Goal: Task Accomplishment & Management: Complete application form

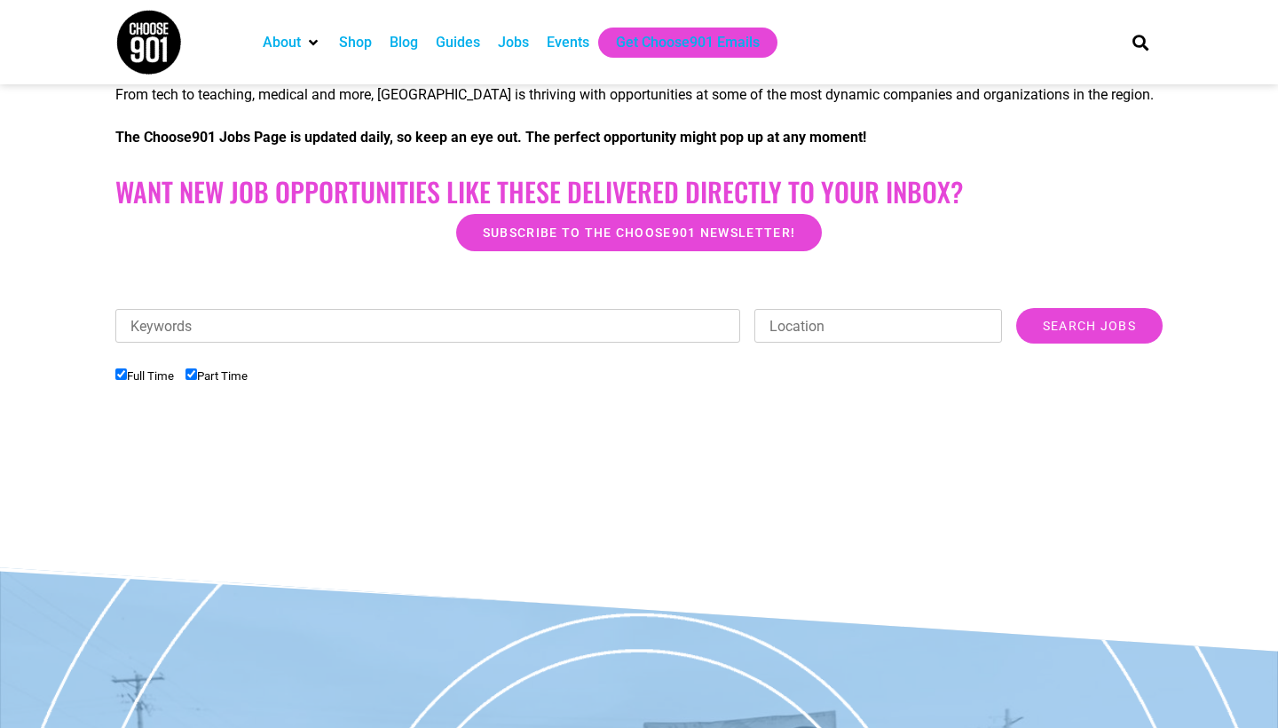
scroll to position [447, 0]
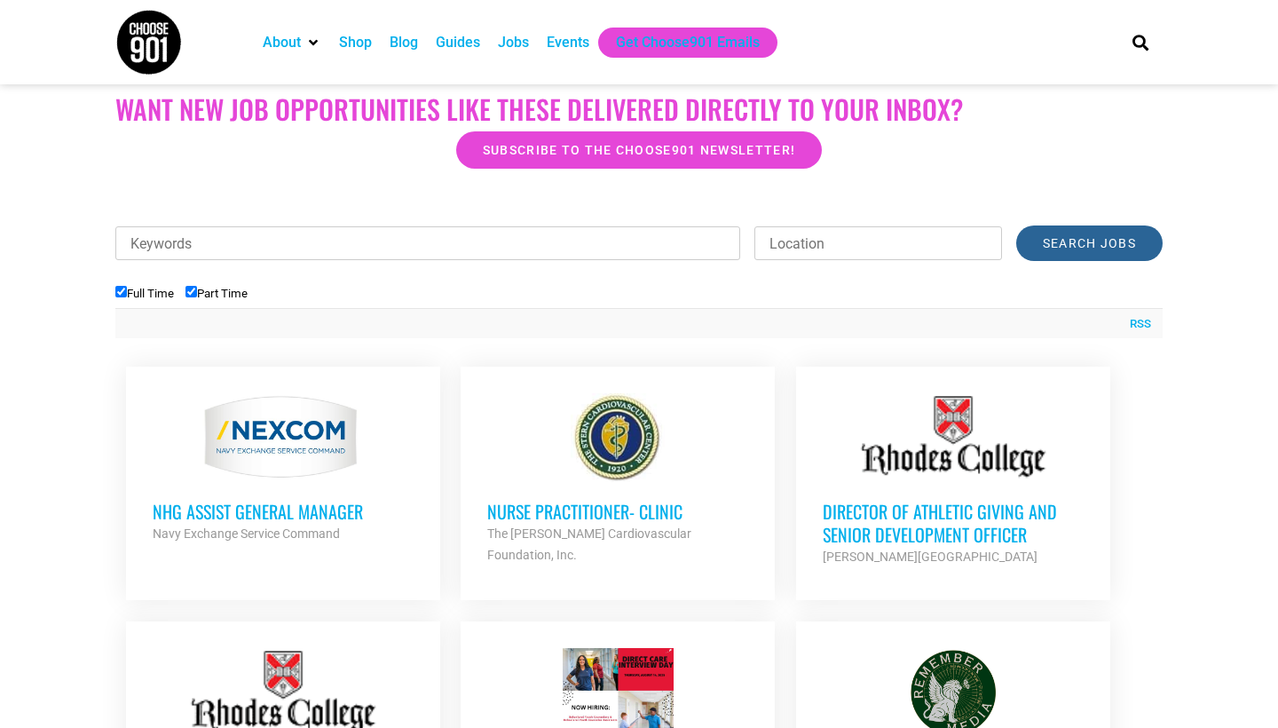
click at [1052, 244] on input "Search Jobs" at bounding box center [1089, 242] width 146 height 35
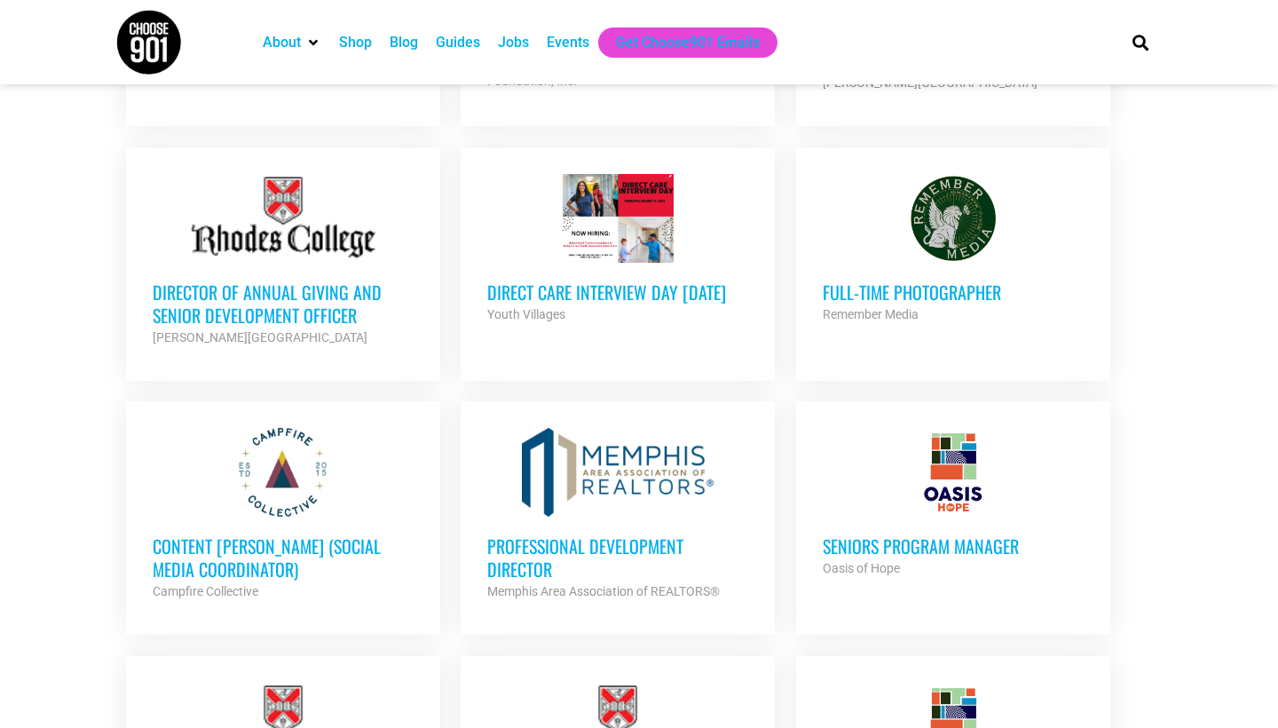
scroll to position [1189, 0]
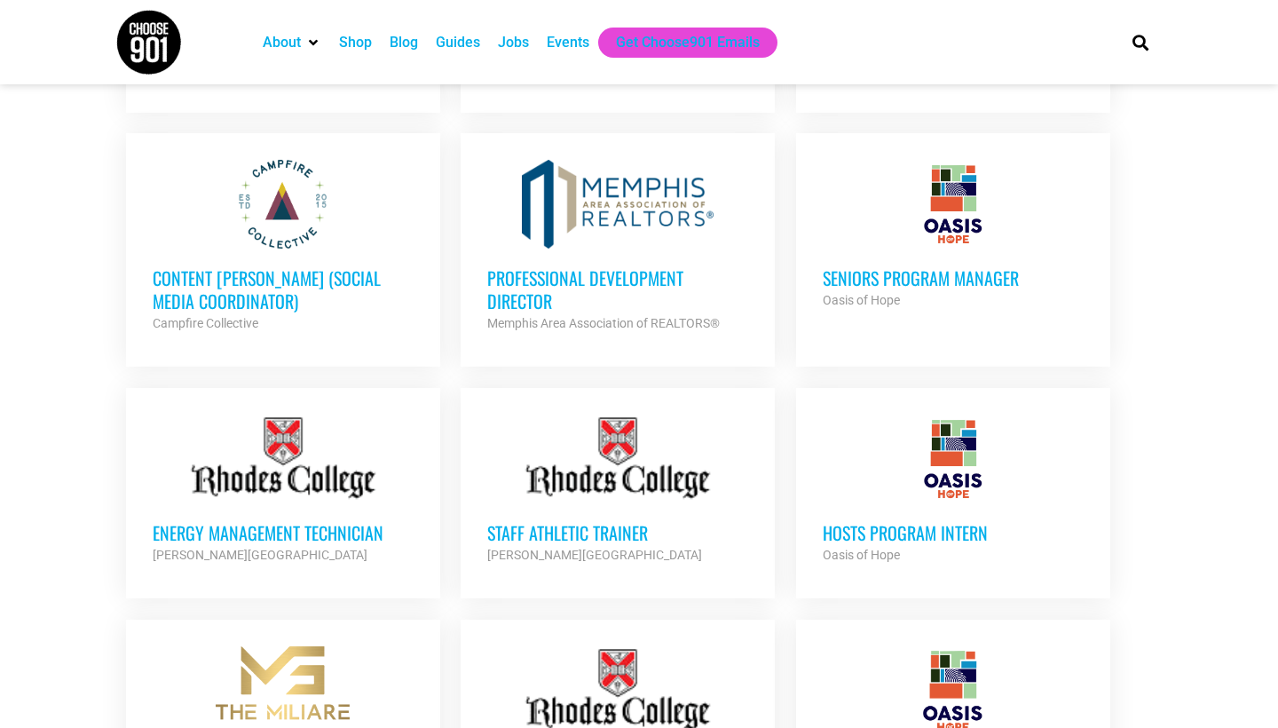
click at [545, 281] on h3 "Professional Development Director" at bounding box center [617, 289] width 261 height 46
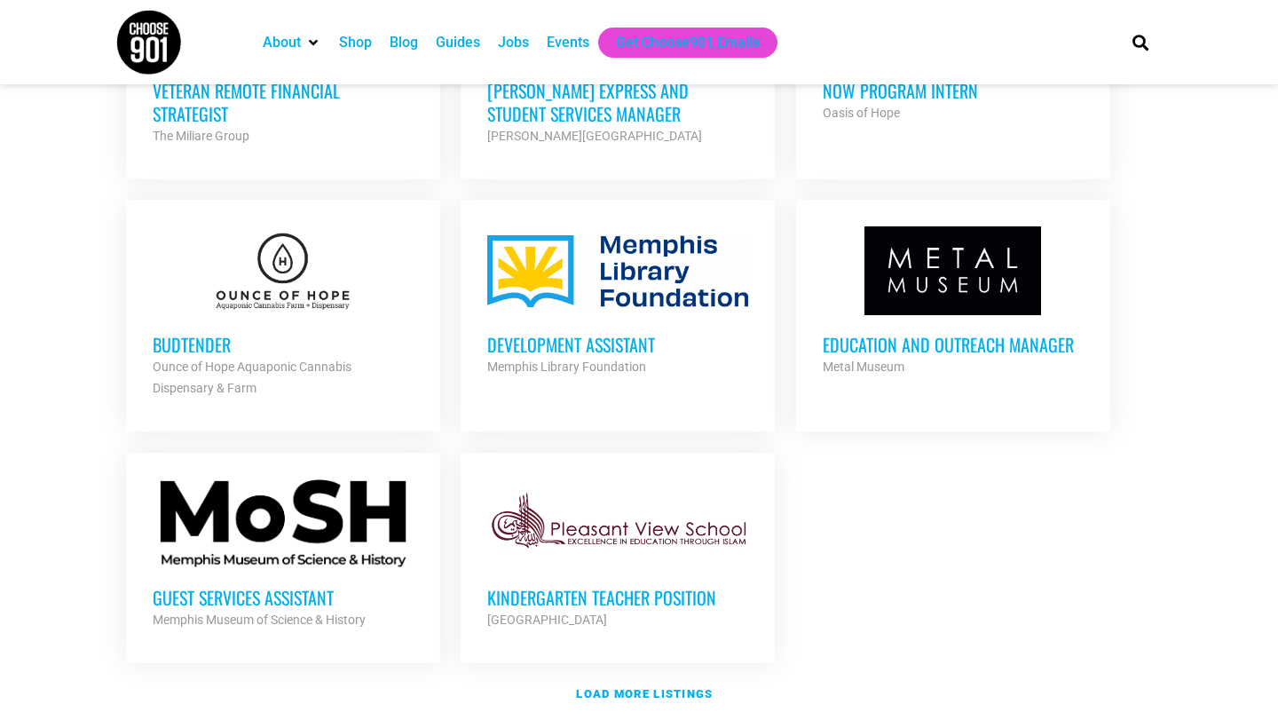
scroll to position [2188, 0]
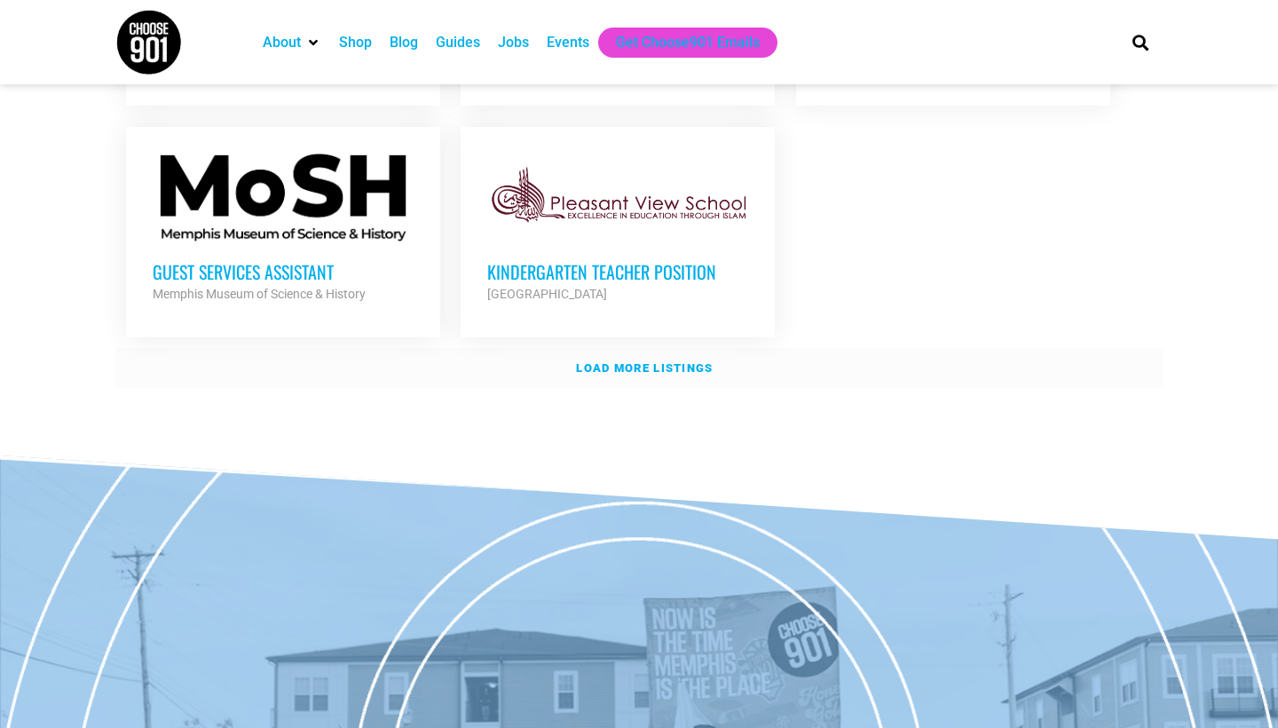
click at [637, 375] on link "Load more listings" at bounding box center [638, 368] width 1047 height 41
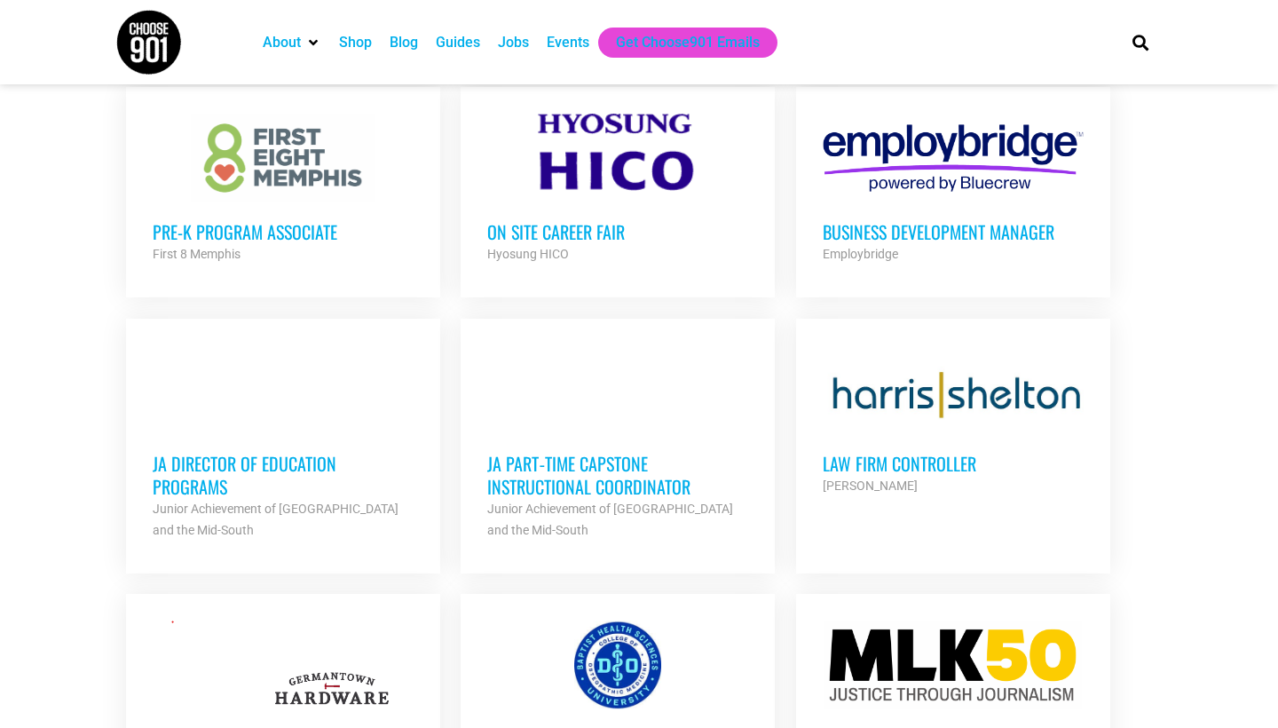
scroll to position [2484, 0]
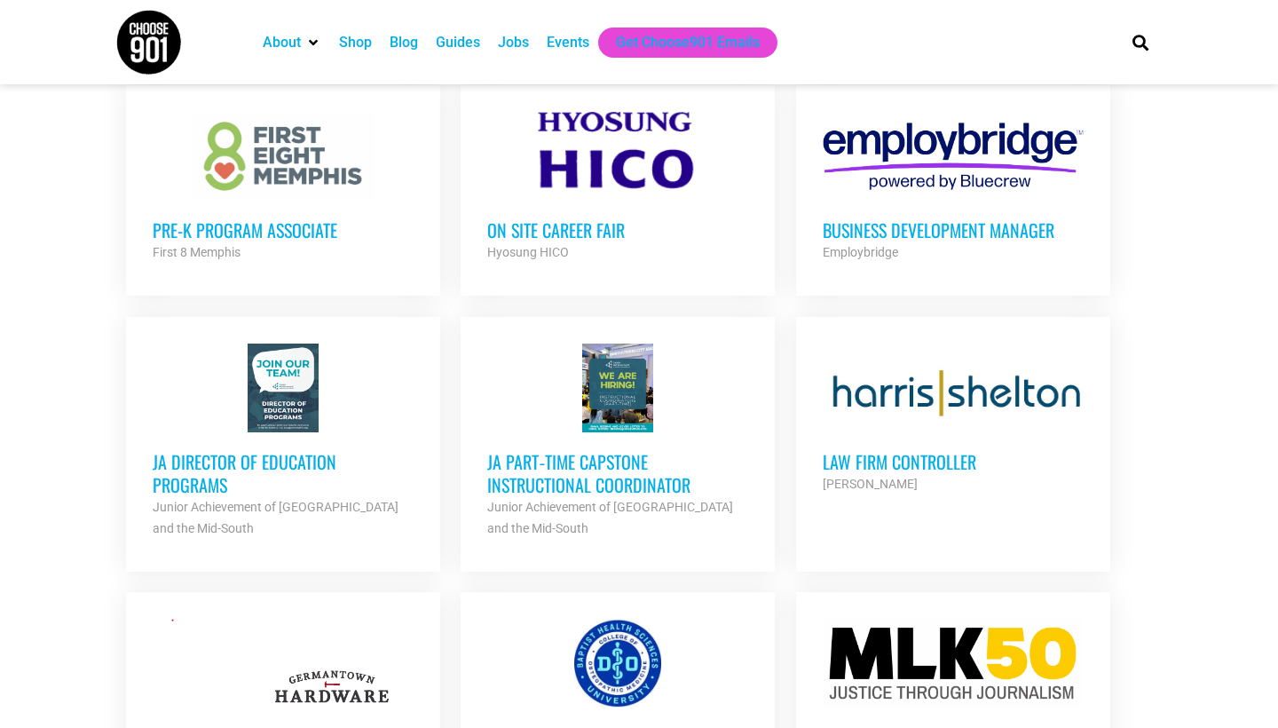
click at [276, 454] on h3 "JA Director of Education Programs" at bounding box center [283, 473] width 261 height 46
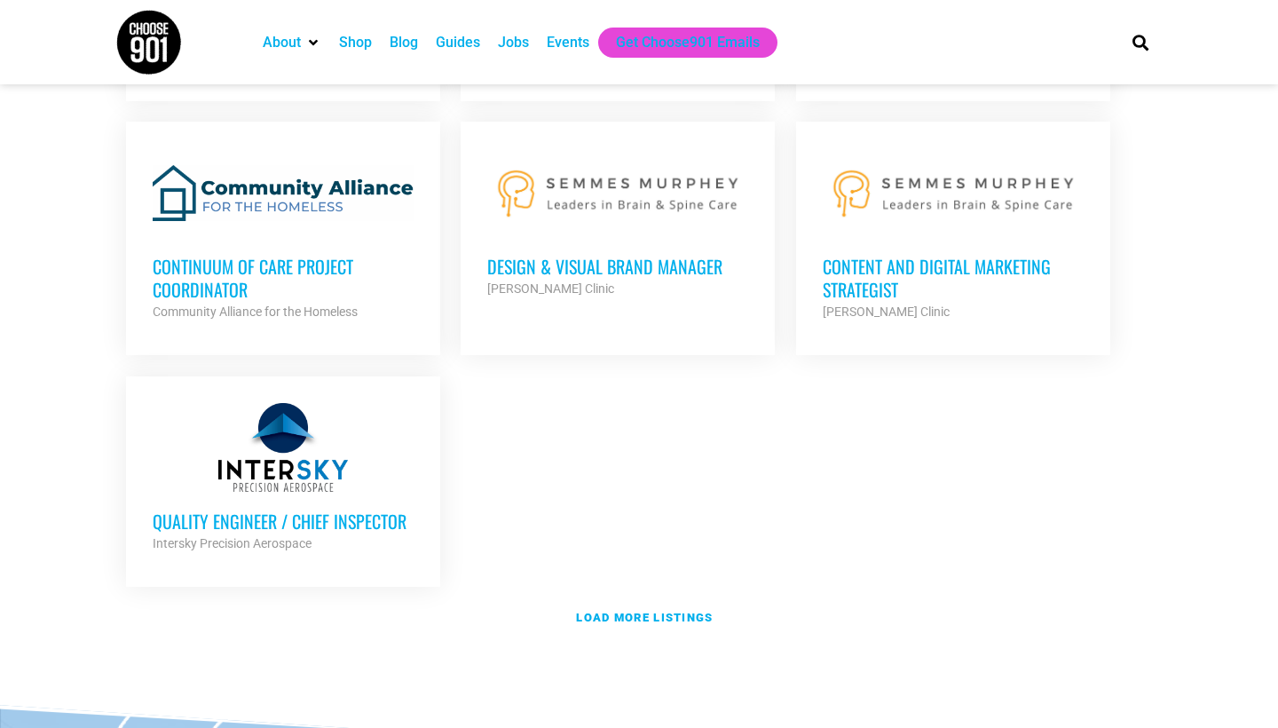
scroll to position [3841, 0]
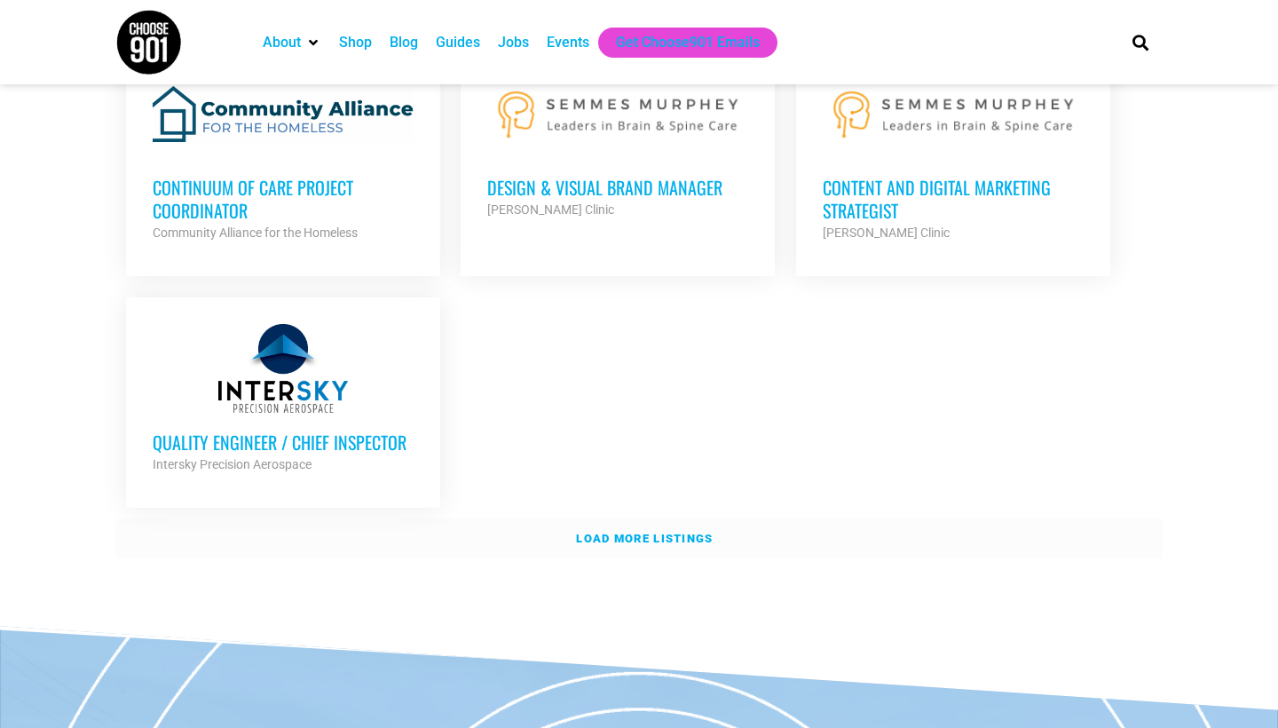
click at [626, 531] on link "Load more listings" at bounding box center [638, 538] width 1047 height 41
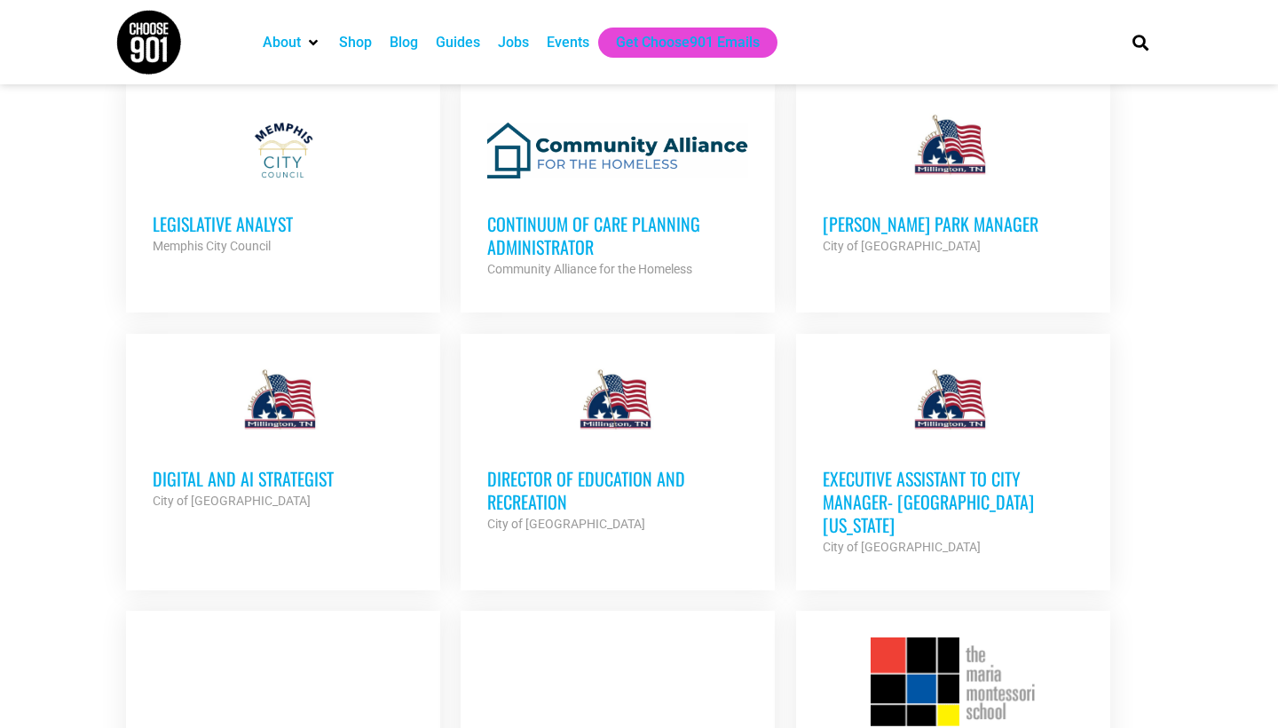
scroll to position [5321, 0]
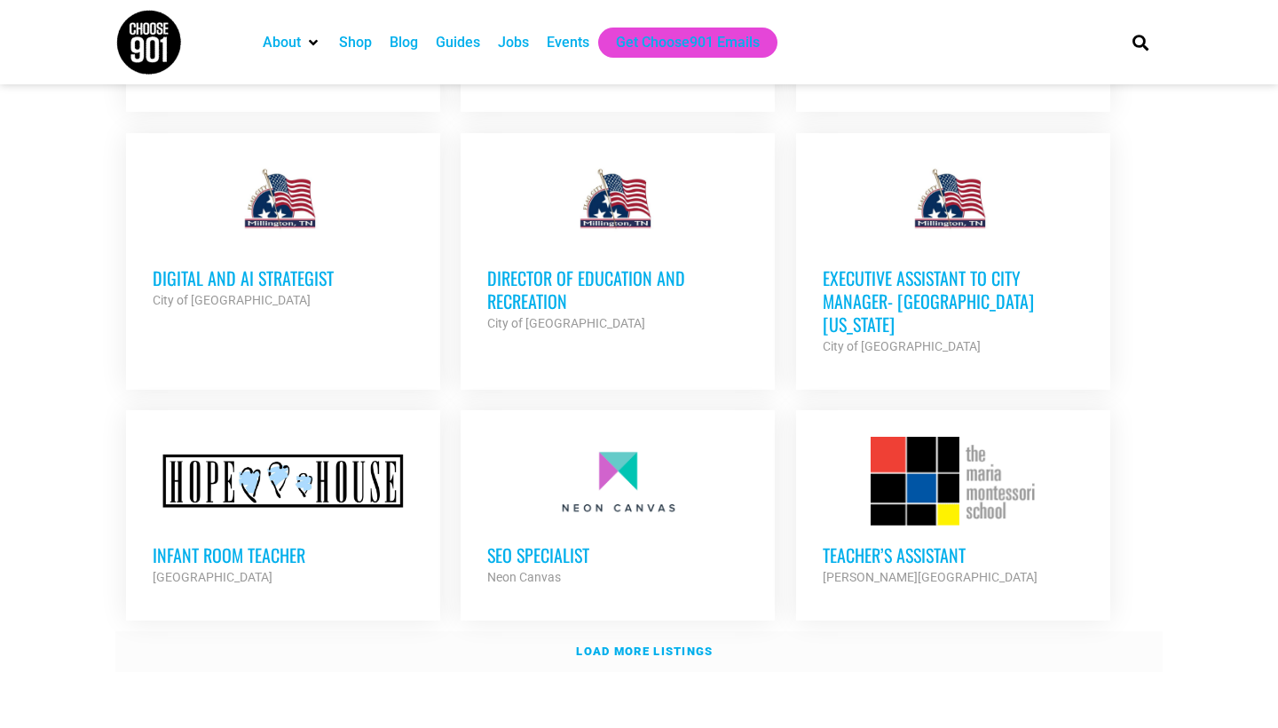
click at [686, 644] on strong "Load more listings" at bounding box center [644, 650] width 137 height 13
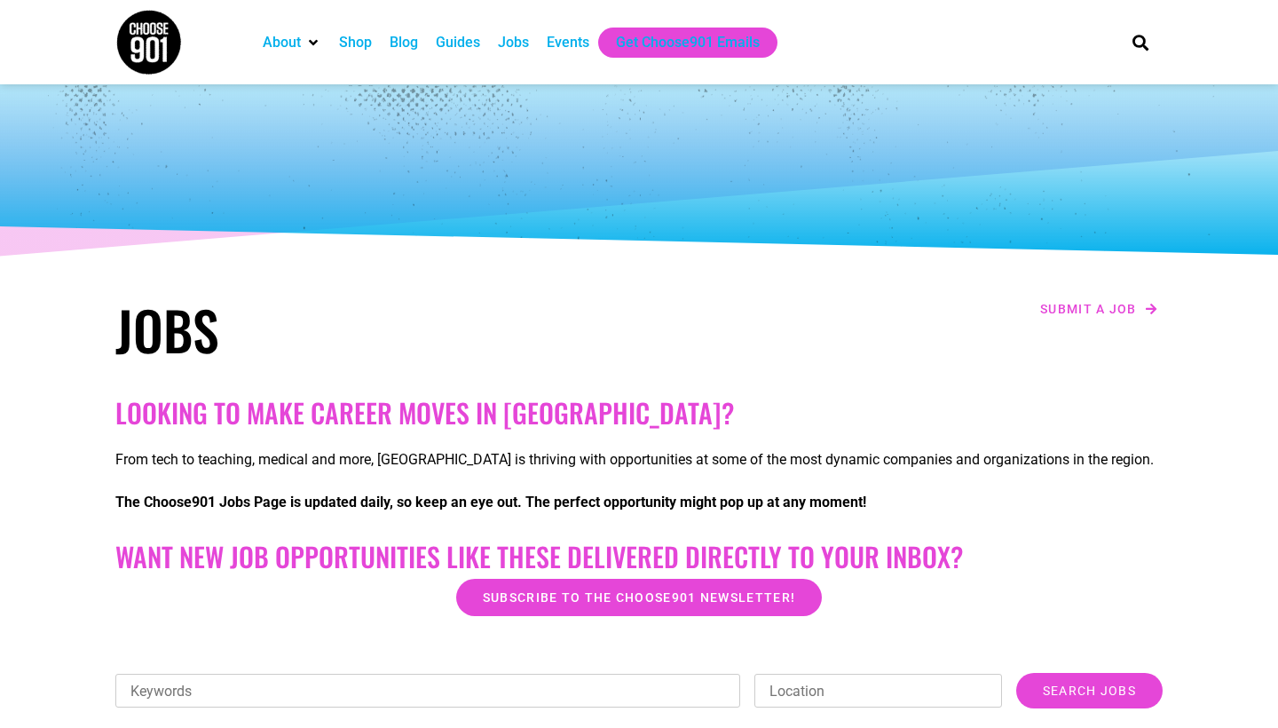
scroll to position [0, 0]
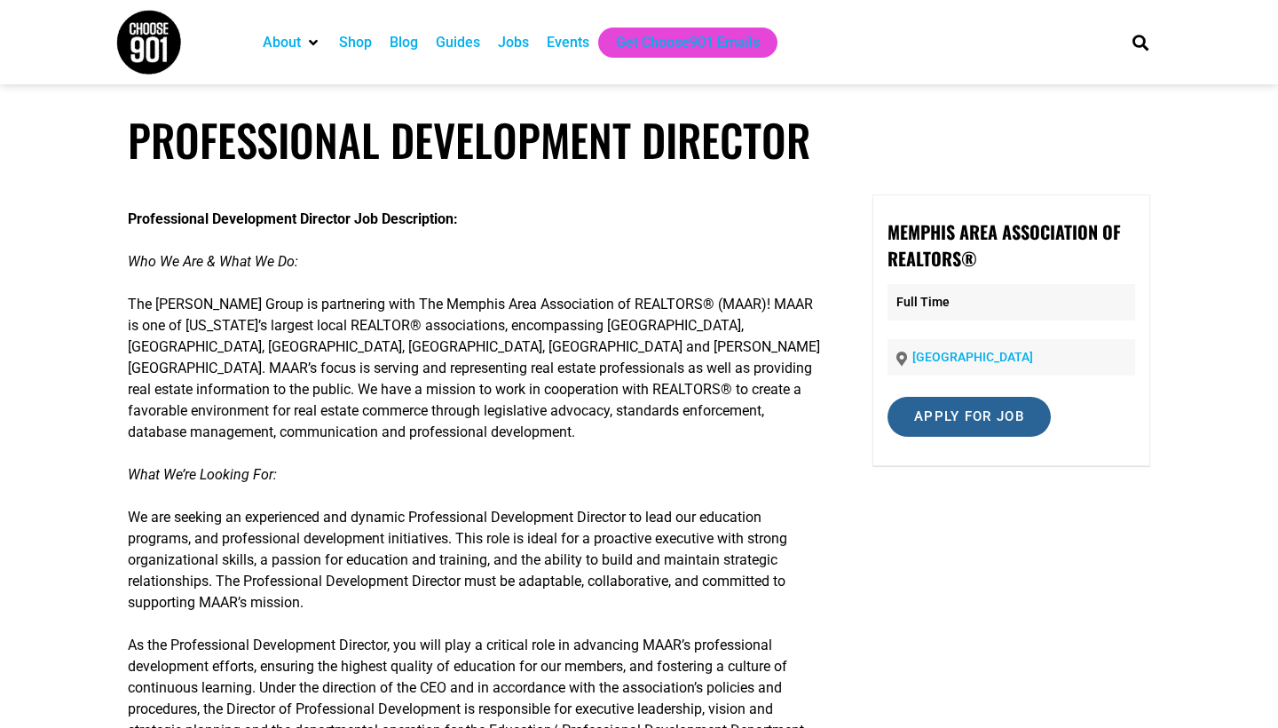
click at [977, 406] on input "Apply for job" at bounding box center [968, 417] width 163 height 40
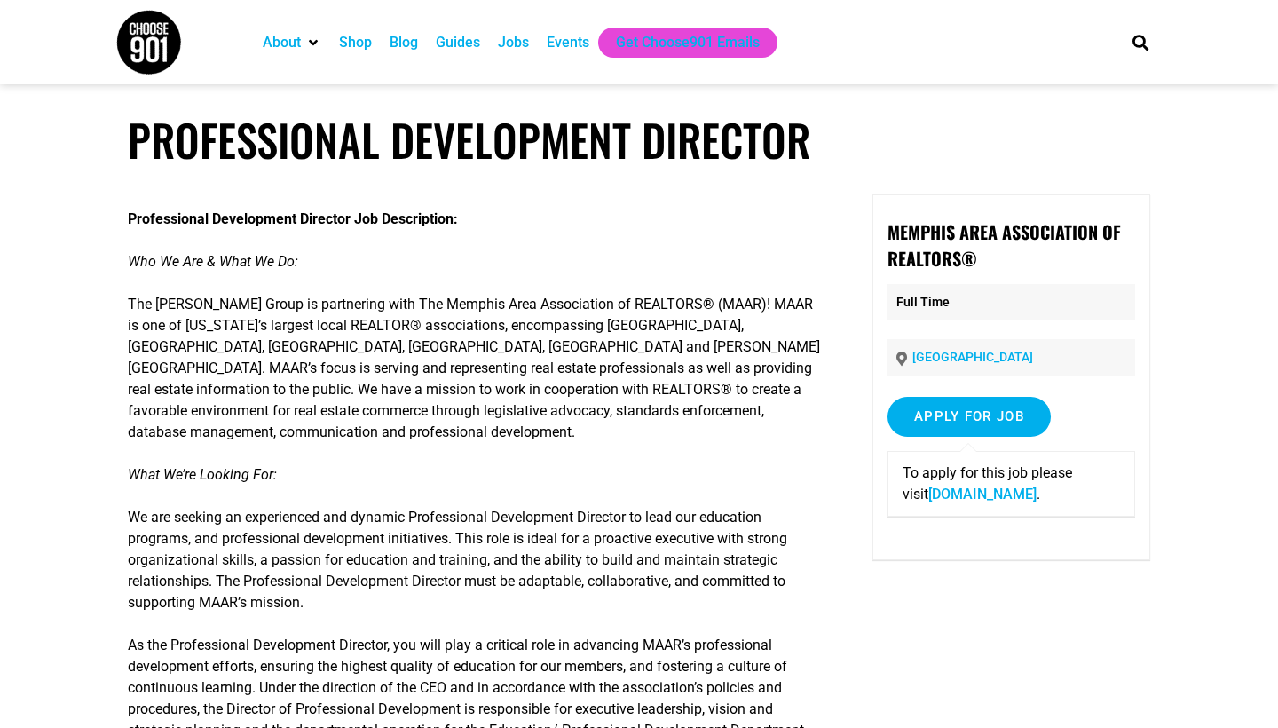
click at [978, 492] on link "www1.jobdiva.com" at bounding box center [982, 493] width 108 height 17
